Goal: Find specific page/section: Find specific page/section

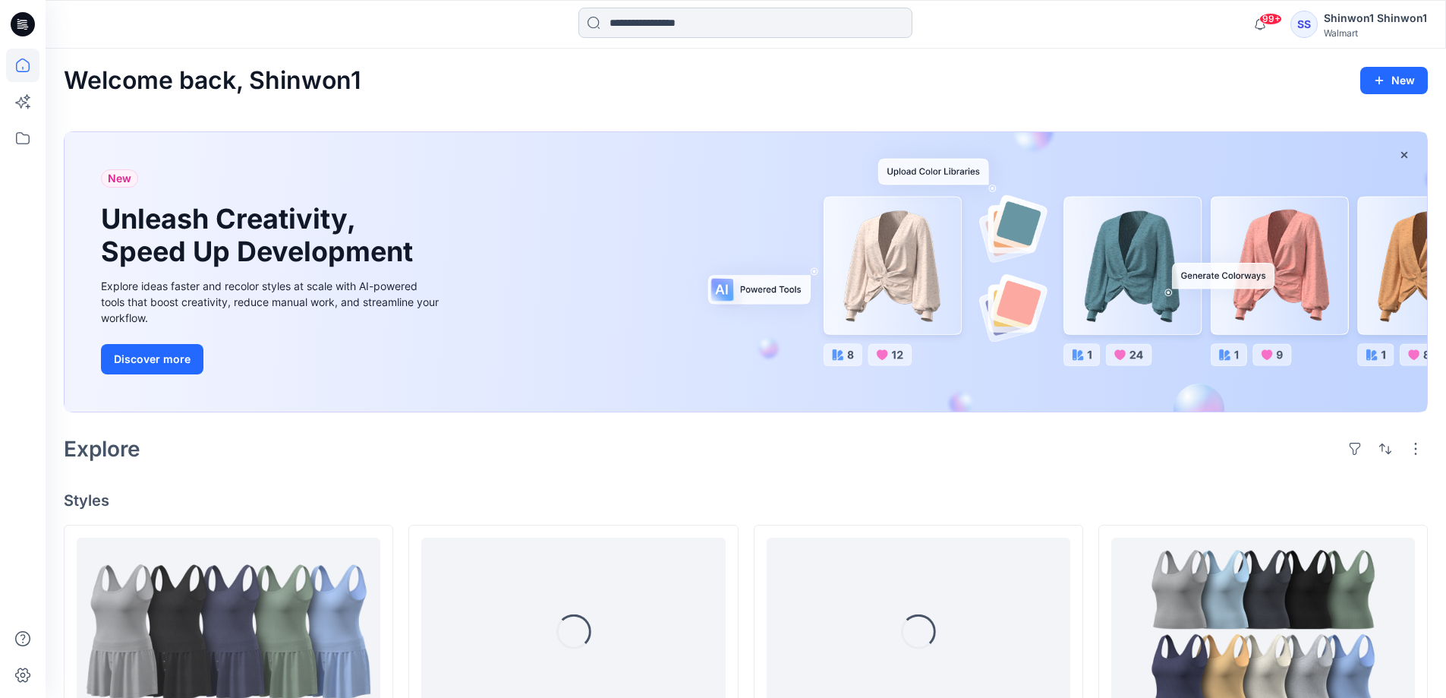
click at [619, 31] on input at bounding box center [745, 23] width 334 height 30
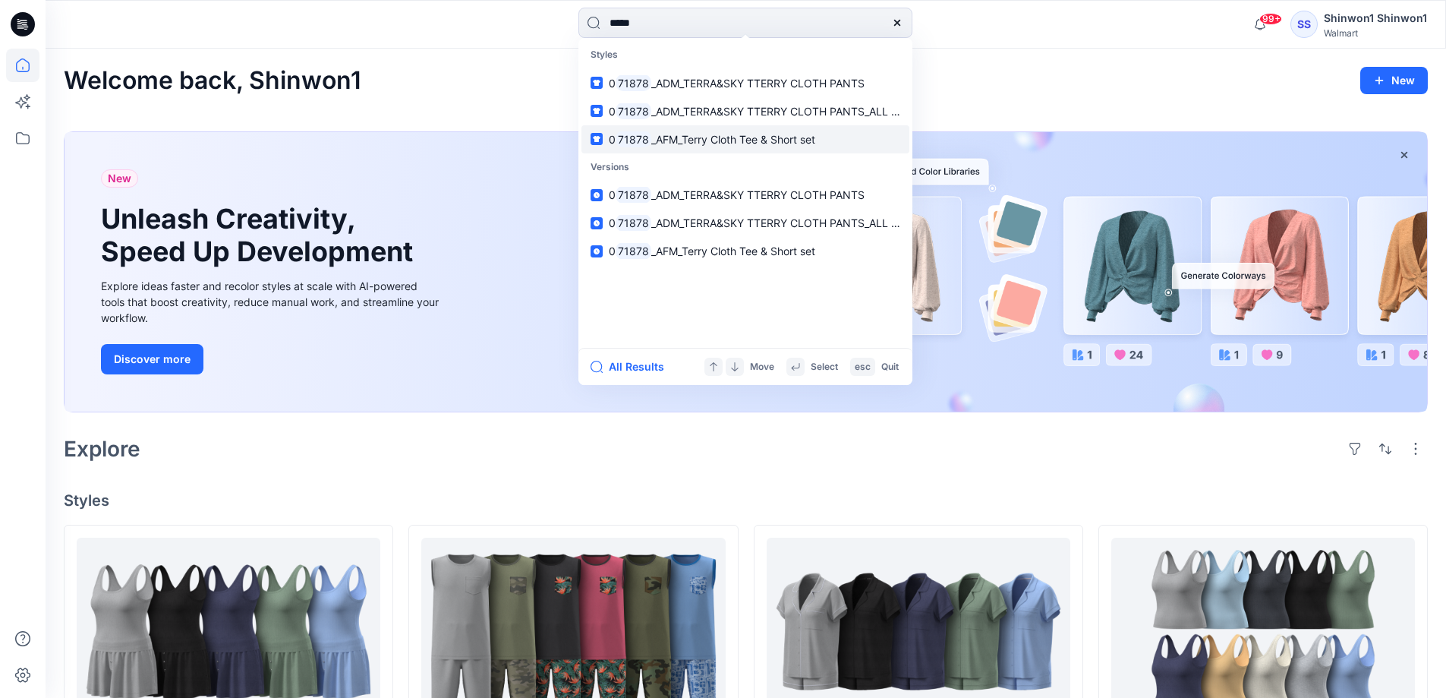
type input "*****"
click at [845, 144] on link "0 71878 _AFM_Terry Cloth Tee & Short set" at bounding box center [745, 139] width 328 height 28
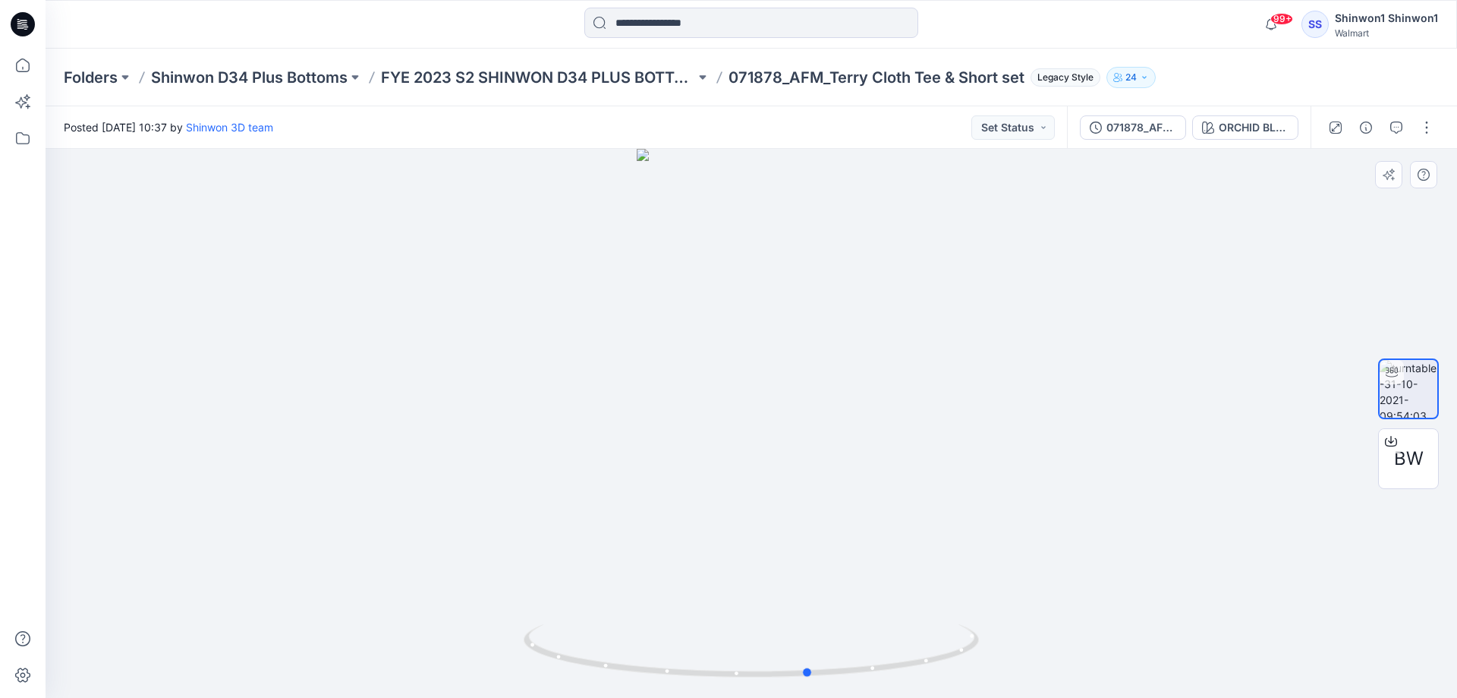
drag, startPoint x: 991, startPoint y: 402, endPoint x: 594, endPoint y: 450, distance: 399.9
click at [594, 450] on div at bounding box center [752, 423] width 1412 height 549
drag, startPoint x: 1412, startPoint y: 472, endPoint x: 1379, endPoint y: 476, distance: 33.6
click at [1379, 476] on div "BW" at bounding box center [1409, 458] width 61 height 61
click at [666, 80] on p "FYE 2023 S2 SHINWON D34 PLUS BOTTOM" at bounding box center [538, 77] width 314 height 21
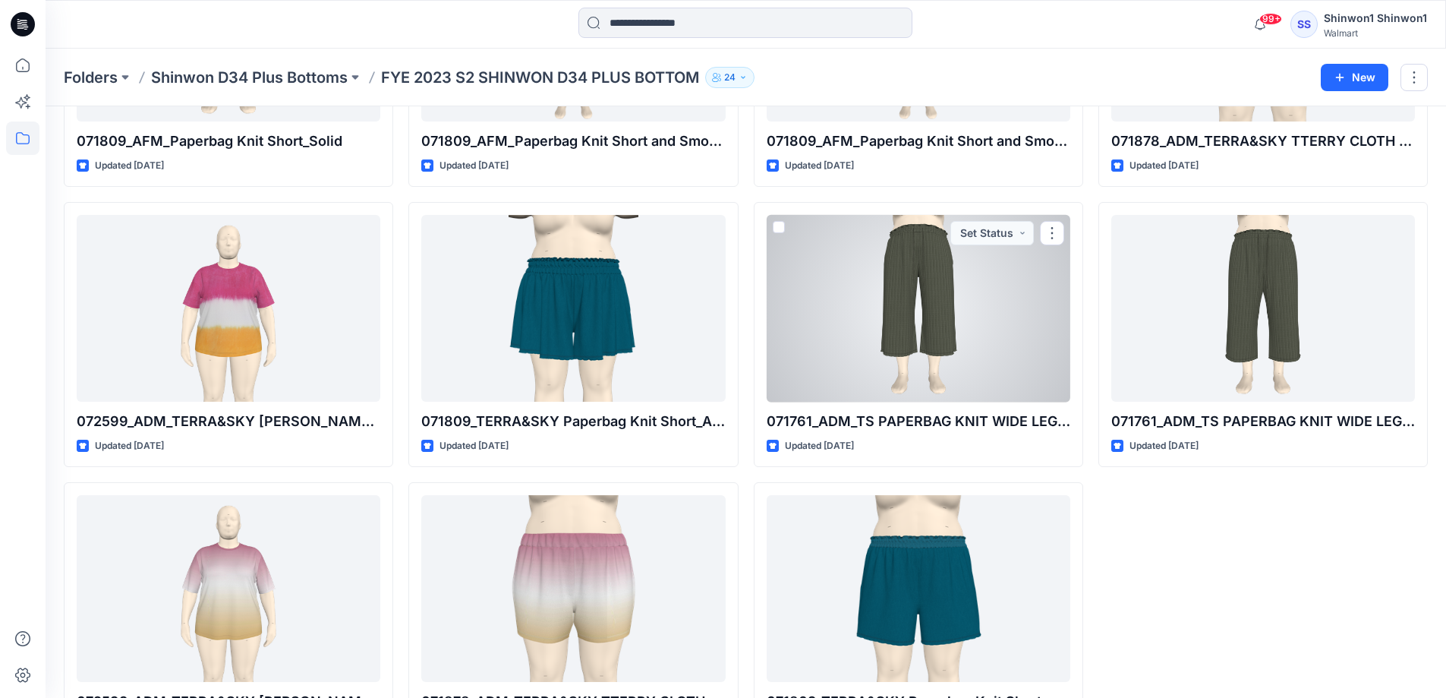
scroll to position [877, 0]
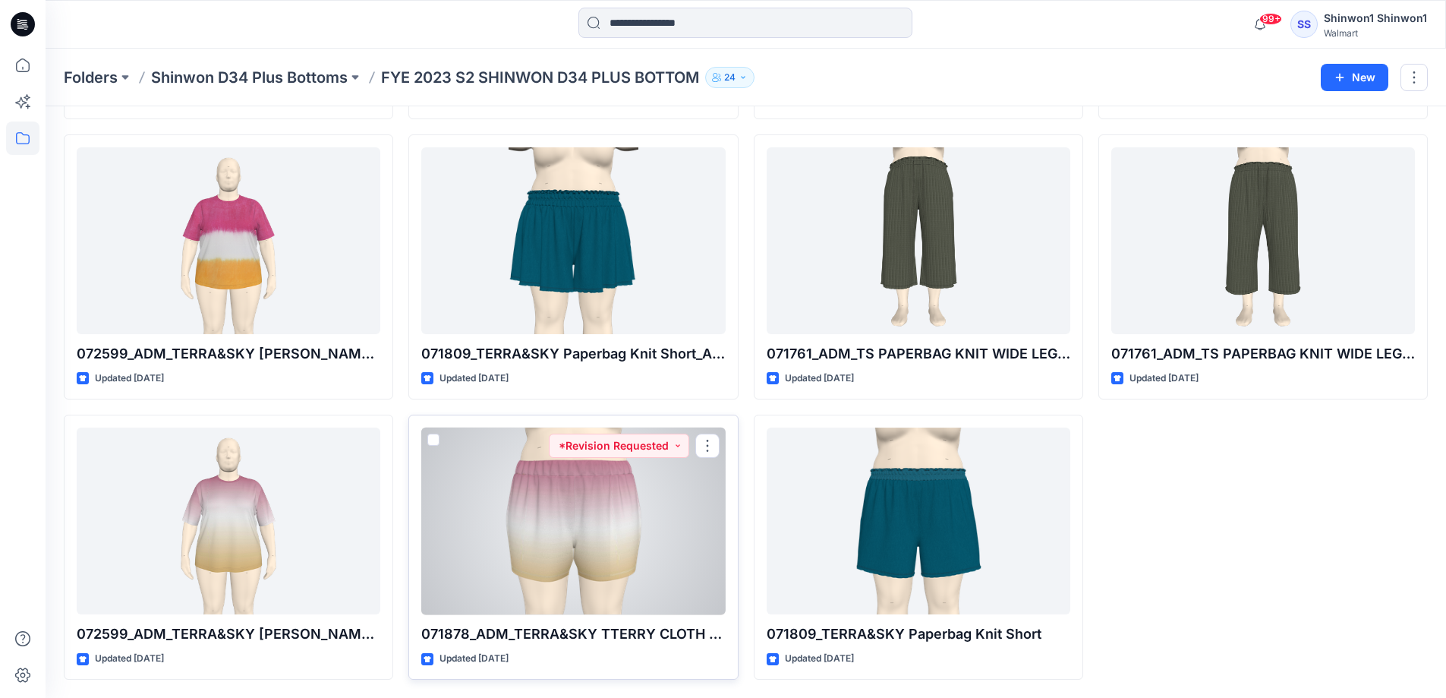
click at [698, 558] on div at bounding box center [573, 520] width 304 height 187
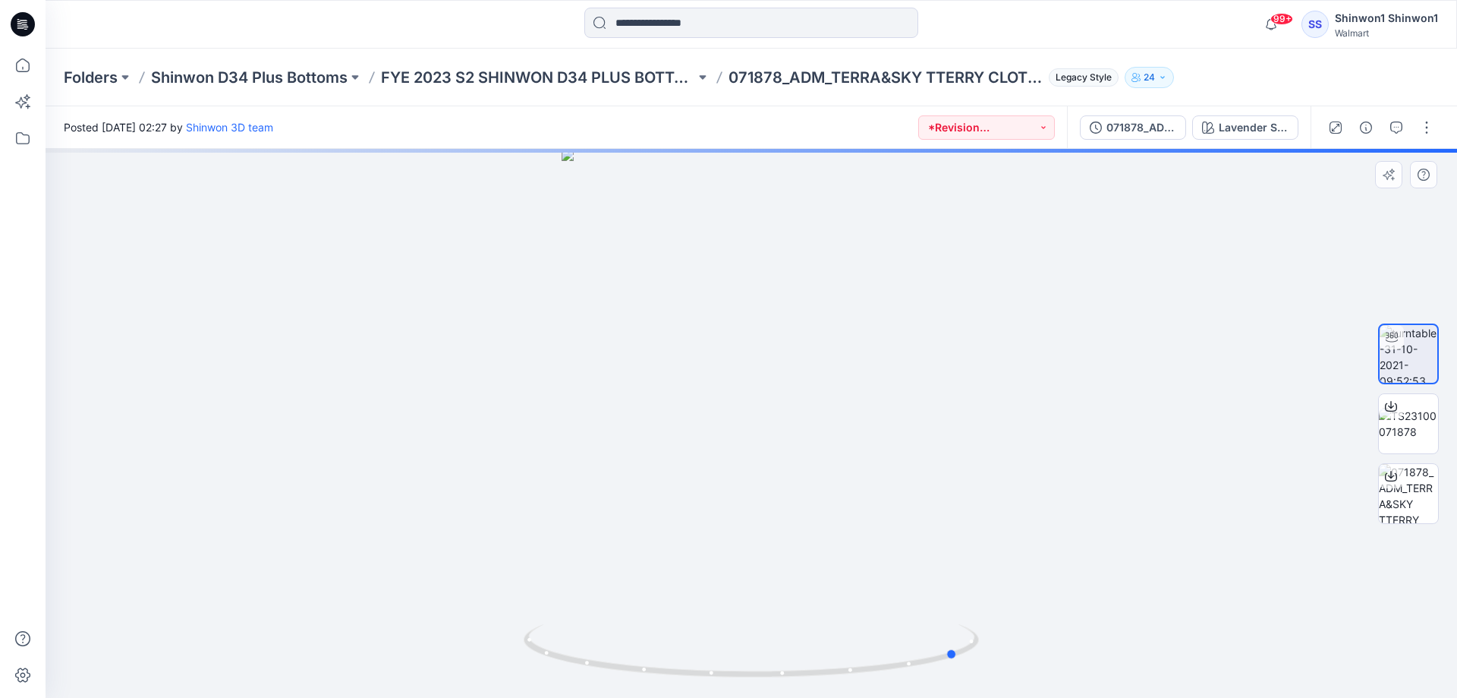
drag, startPoint x: 915, startPoint y: 428, endPoint x: 668, endPoint y: 428, distance: 247.5
click at [668, 428] on div at bounding box center [752, 423] width 1412 height 549
drag, startPoint x: 848, startPoint y: 340, endPoint x: 647, endPoint y: 364, distance: 202.5
click at [647, 364] on div at bounding box center [752, 423] width 1412 height 549
drag, startPoint x: 912, startPoint y: 315, endPoint x: 535, endPoint y: 339, distance: 378.0
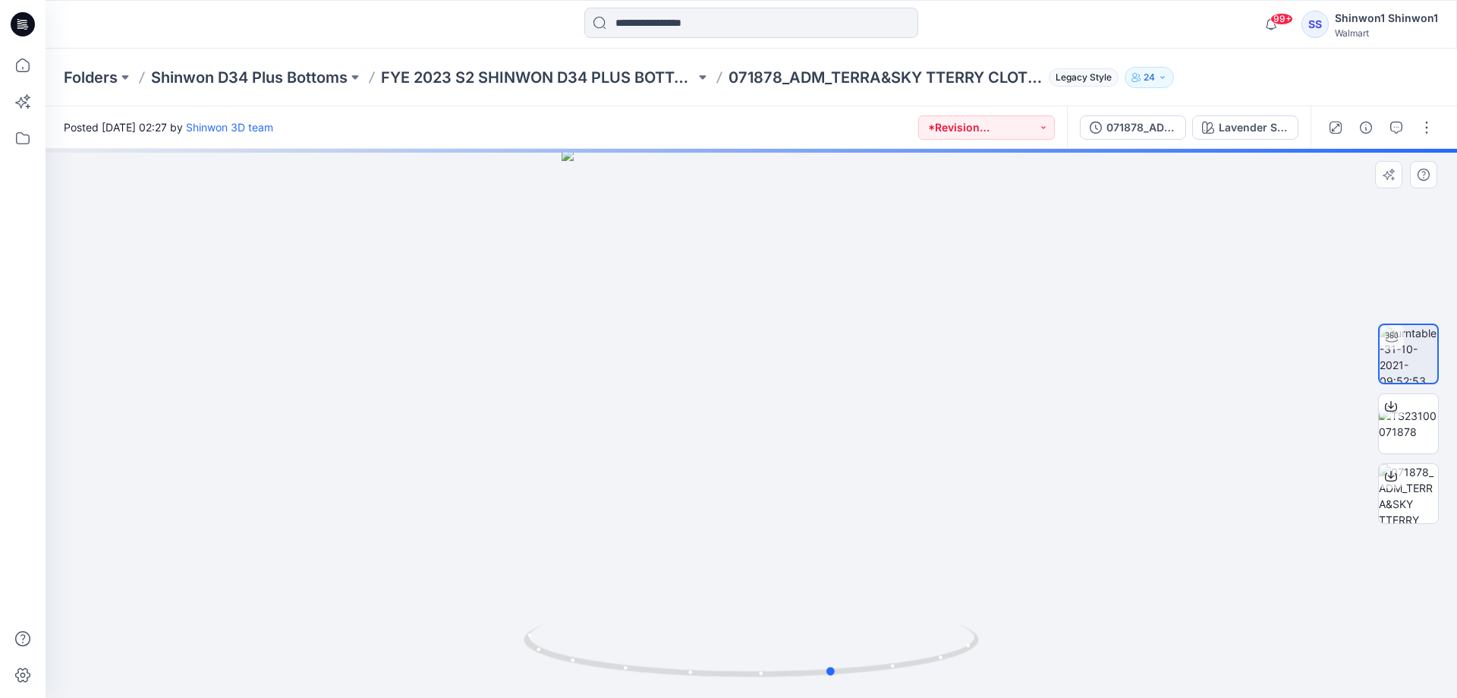
click at [535, 339] on div at bounding box center [752, 423] width 1412 height 549
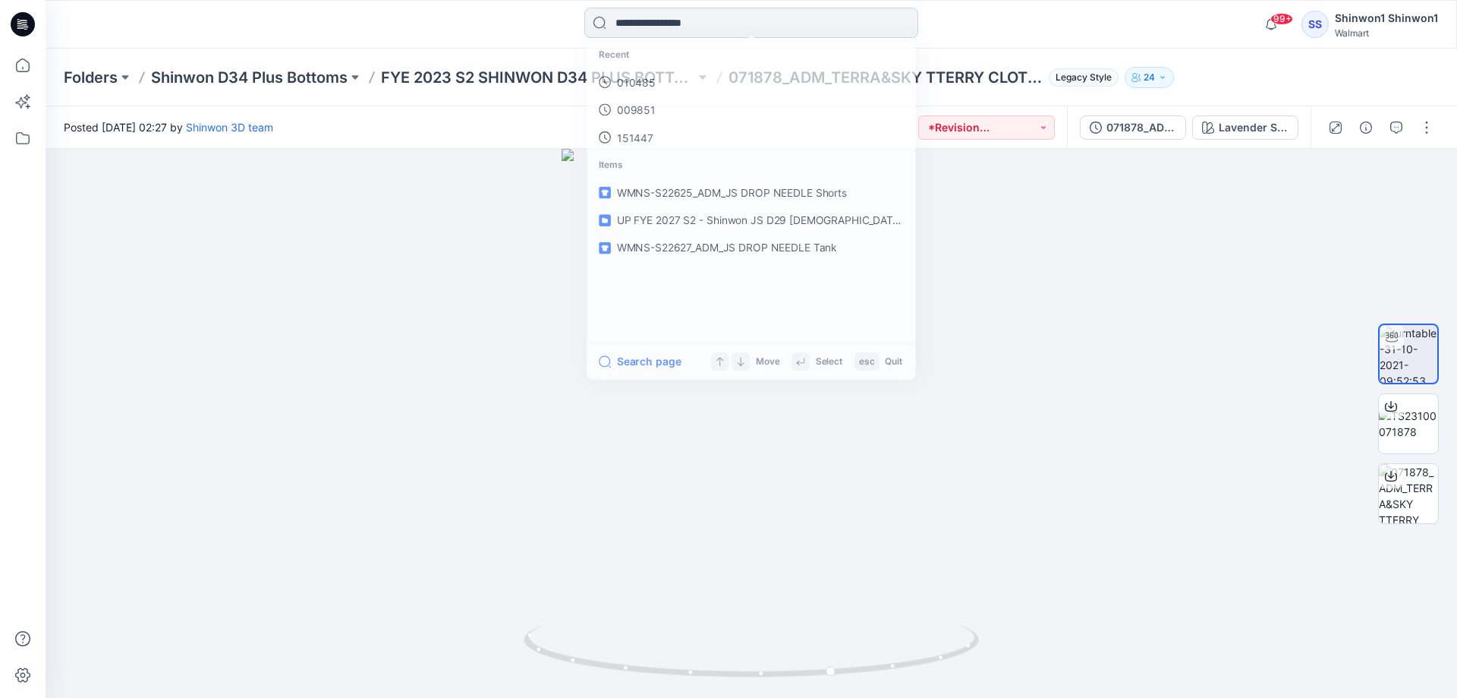
click at [677, 29] on input at bounding box center [752, 23] width 334 height 30
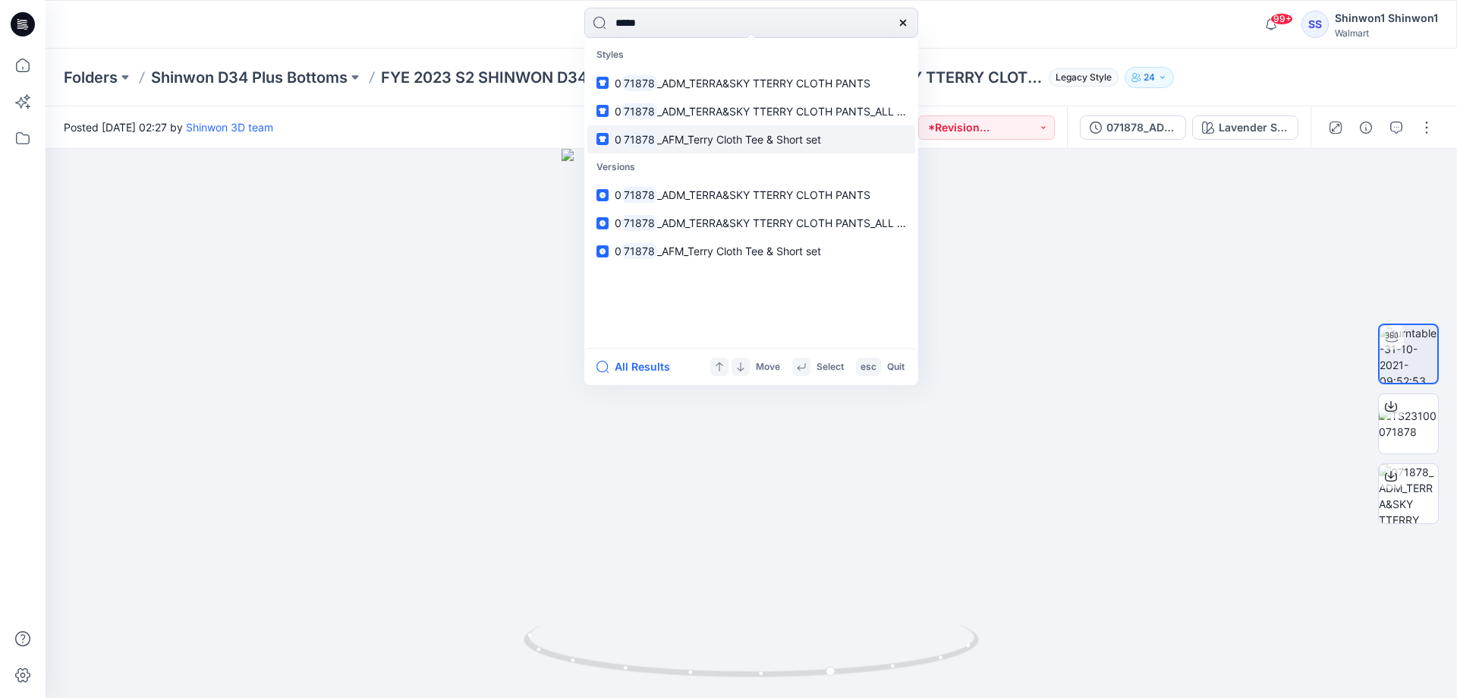
type input "*****"
click at [784, 140] on span "_AFM_Terry Cloth Tee & Short set" at bounding box center [739, 139] width 164 height 13
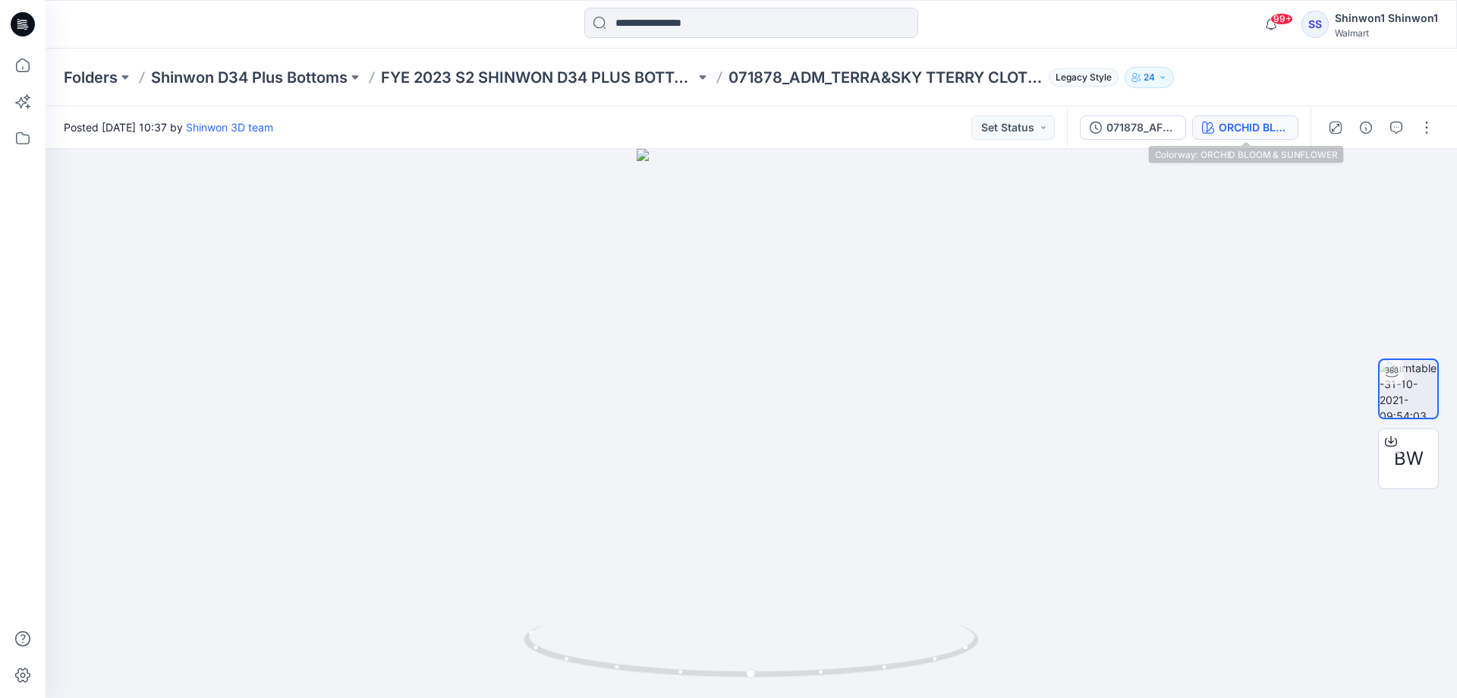
click at [1268, 117] on button "ORCHID BLOOM & SUNFLOWER" at bounding box center [1246, 127] width 106 height 24
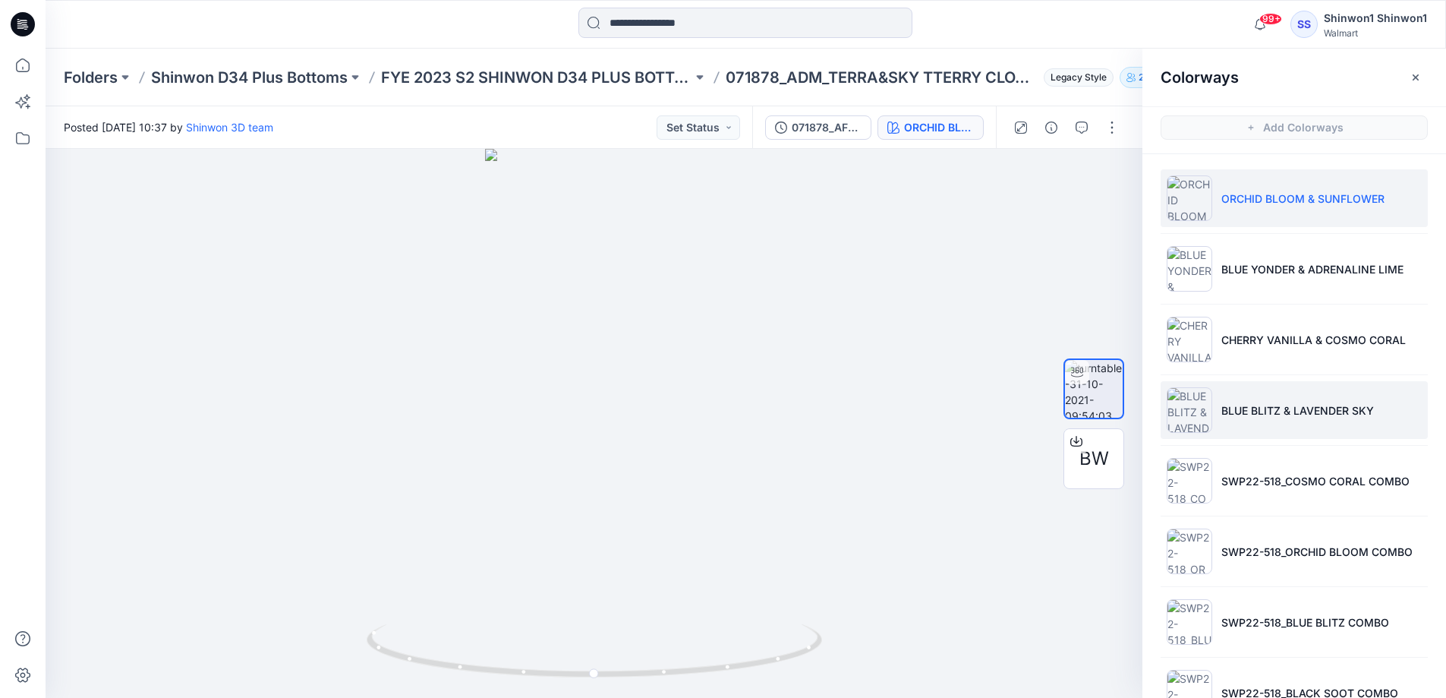
click at [1288, 414] on p "BLUE BLITZ & LAVENDER SKY" at bounding box center [1297, 410] width 153 height 16
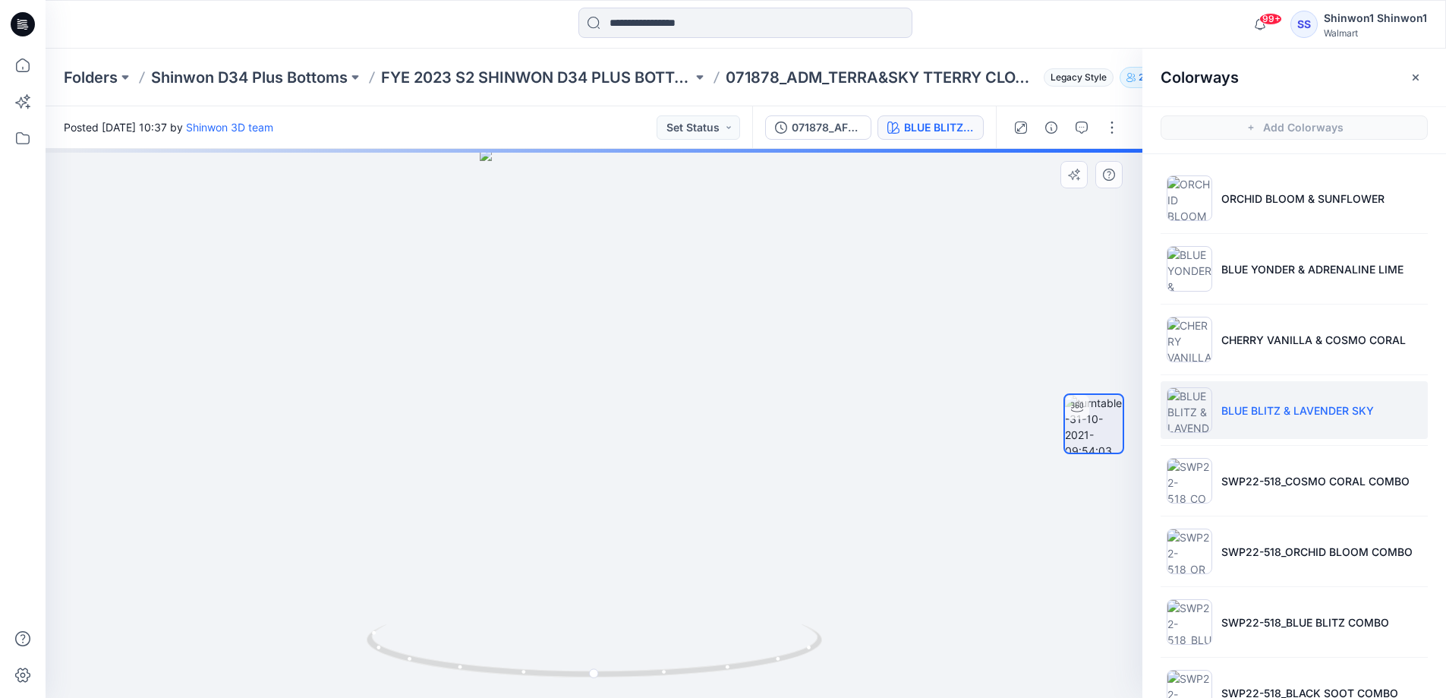
click at [629, 367] on div at bounding box center [594, 423] width 1097 height 549
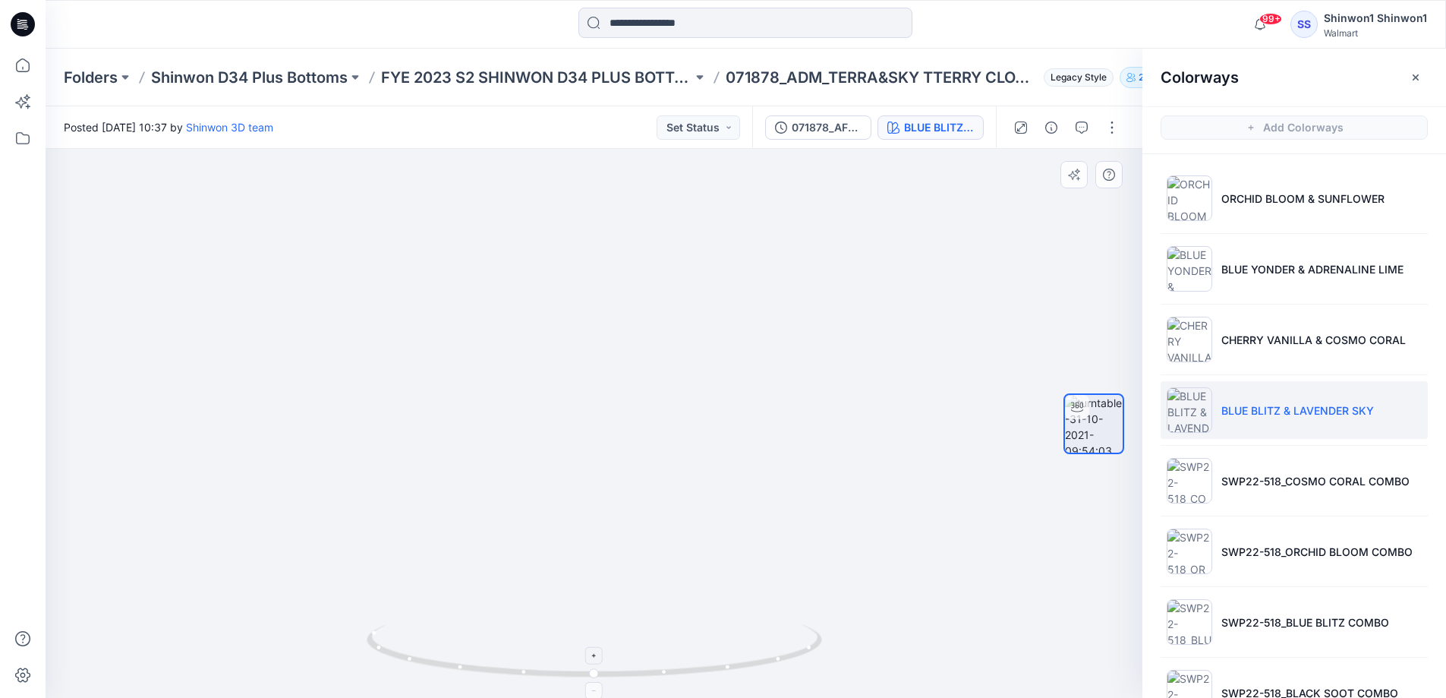
drag, startPoint x: 636, startPoint y: 210, endPoint x: 659, endPoint y: 628, distance: 418.1
click at [659, 633] on div at bounding box center [594, 423] width 1097 height 549
